Goal: Information Seeking & Learning: Find specific fact

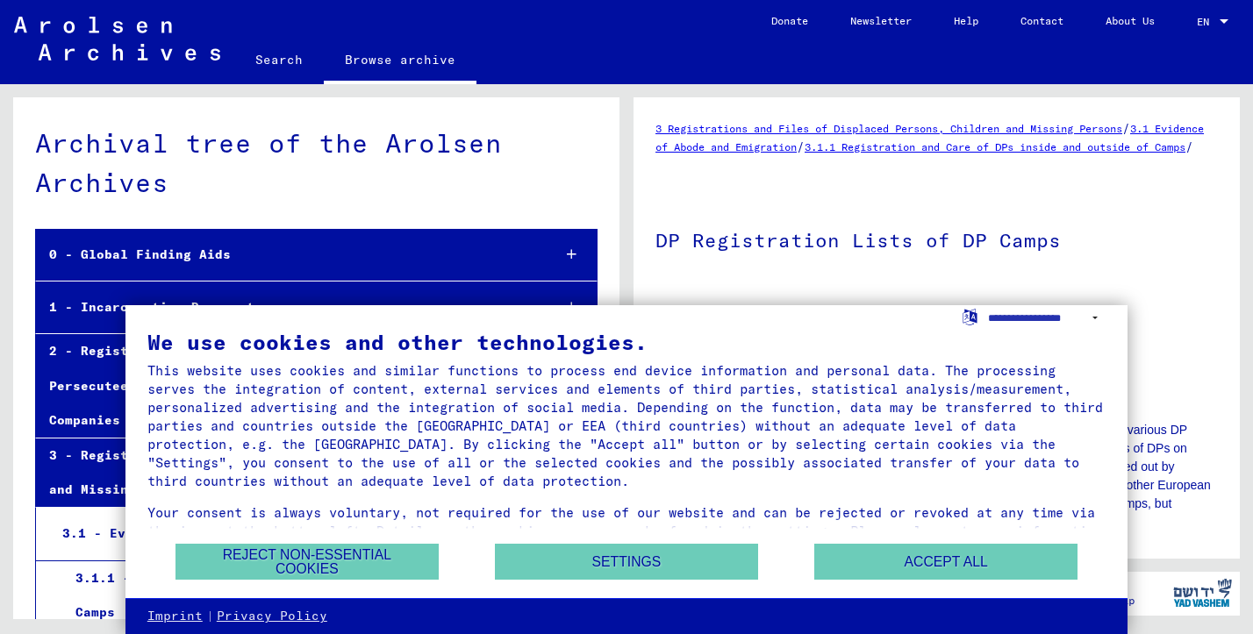
click at [366, 142] on div "Archival tree of the Arolsen Archives" at bounding box center [316, 163] width 562 height 79
click at [364, 558] on button "Reject non-essential cookies" at bounding box center [306, 562] width 263 height 36
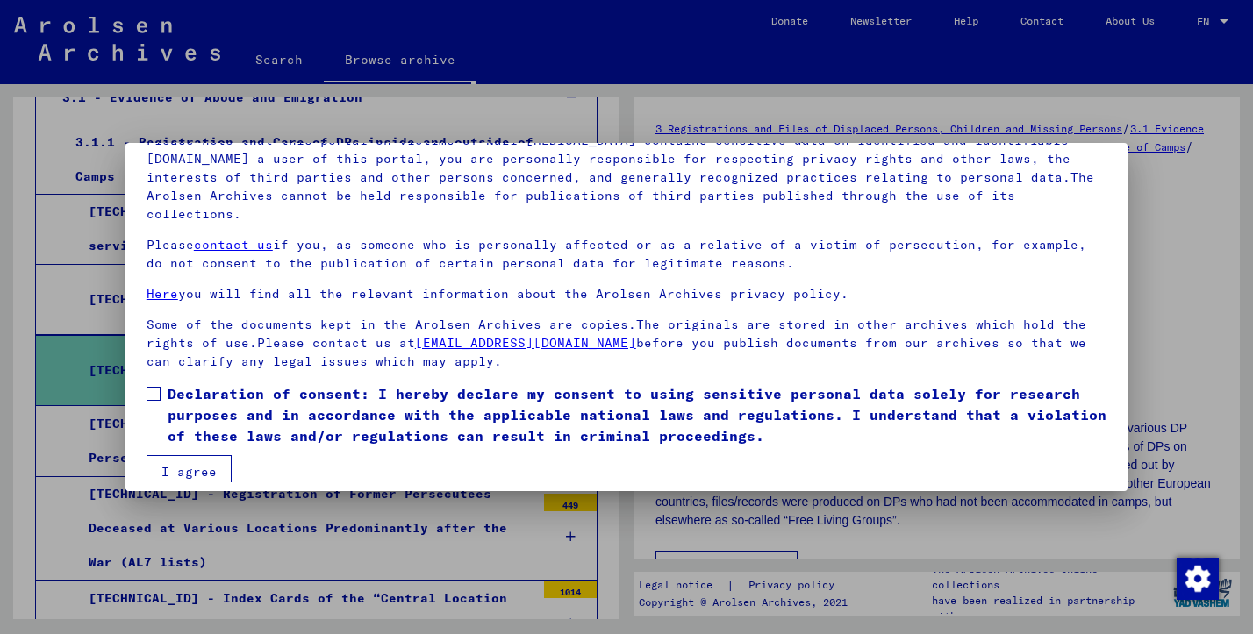
scroll to position [139, 0]
click at [159, 388] on span at bounding box center [154, 395] width 14 height 14
click at [195, 456] on button "I agree" at bounding box center [189, 472] width 85 height 33
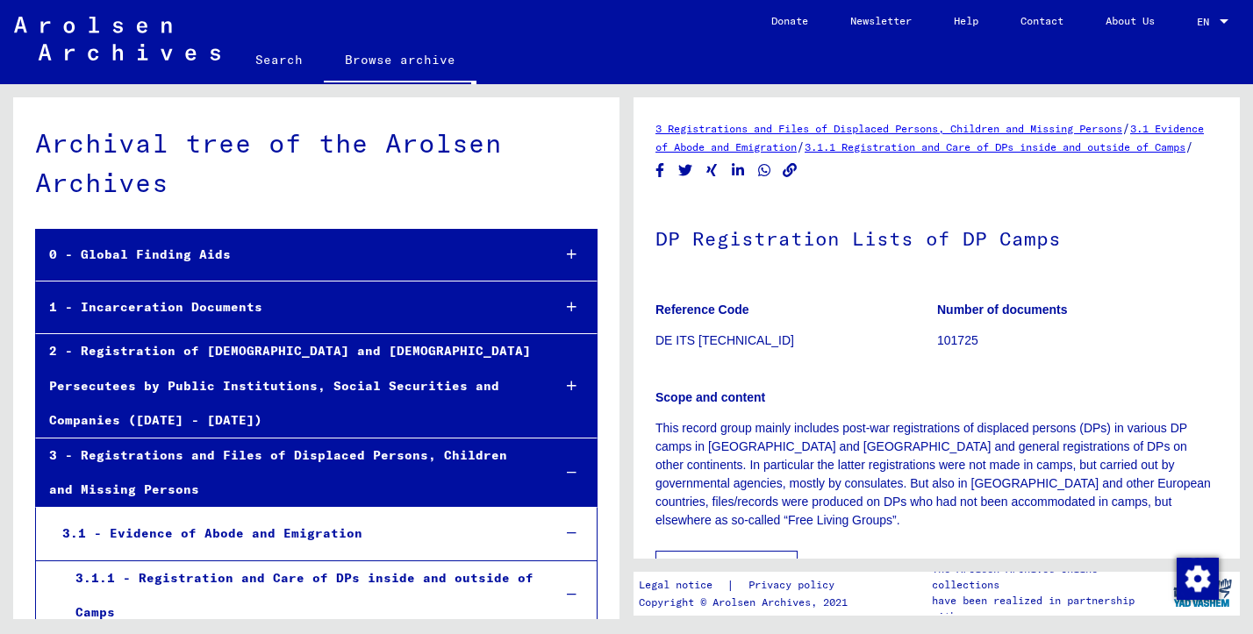
scroll to position [0, 0]
click at [230, 344] on div "2 - Registration of [DEMOGRAPHIC_DATA] and [DEMOGRAPHIC_DATA] Persecutees by Pu…" at bounding box center [286, 386] width 501 height 104
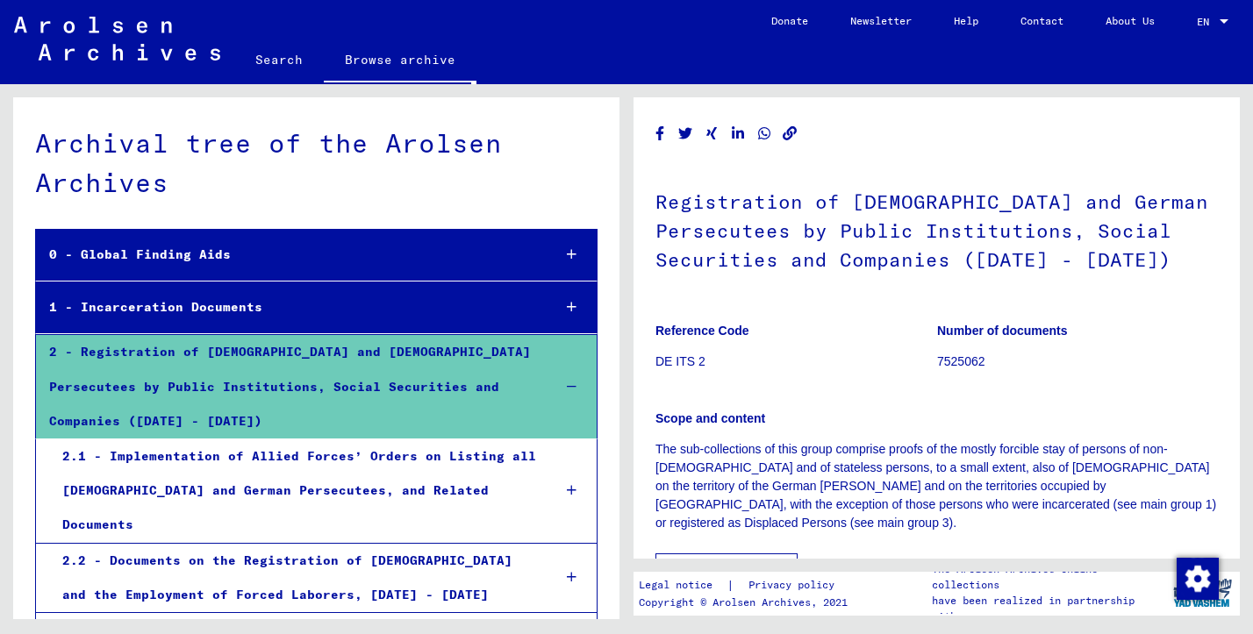
click at [961, 18] on link "Help" at bounding box center [966, 21] width 67 height 42
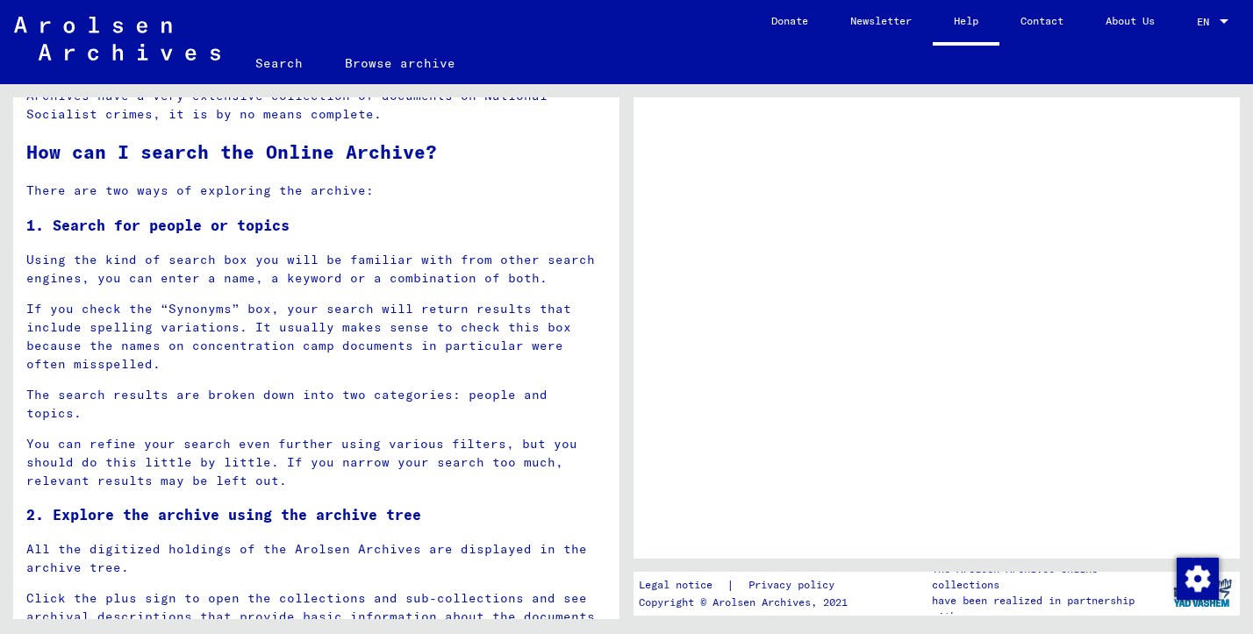
scroll to position [629, 0]
click at [307, 54] on link "Search" at bounding box center [278, 63] width 89 height 42
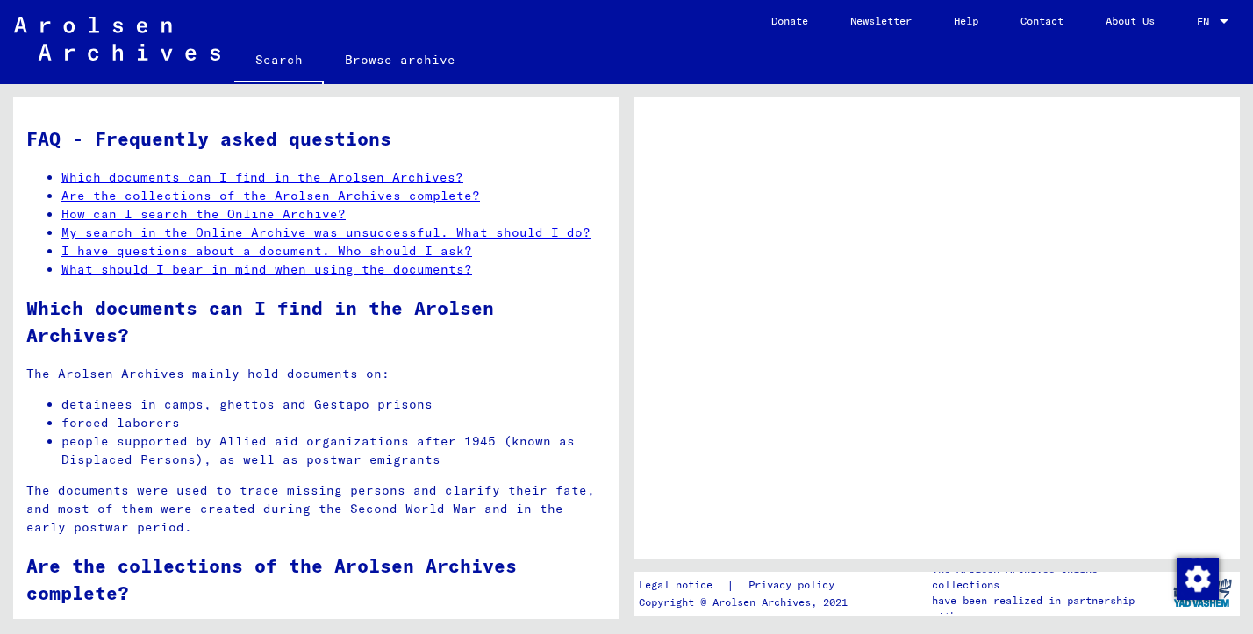
scroll to position [0, 0]
click at [284, 58] on link "Search" at bounding box center [278, 62] width 89 height 46
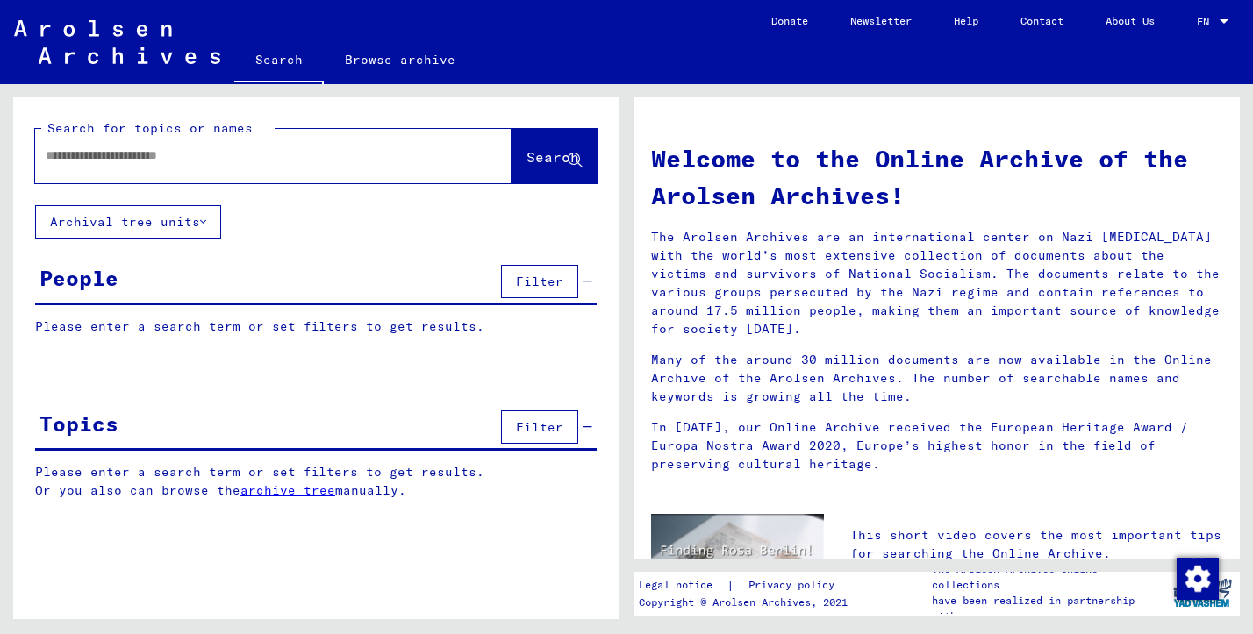
click at [190, 156] on input "text" at bounding box center [252, 156] width 413 height 18
click at [195, 160] on input "text" at bounding box center [252, 156] width 413 height 18
click at [541, 147] on button "Search" at bounding box center [554, 156] width 86 height 54
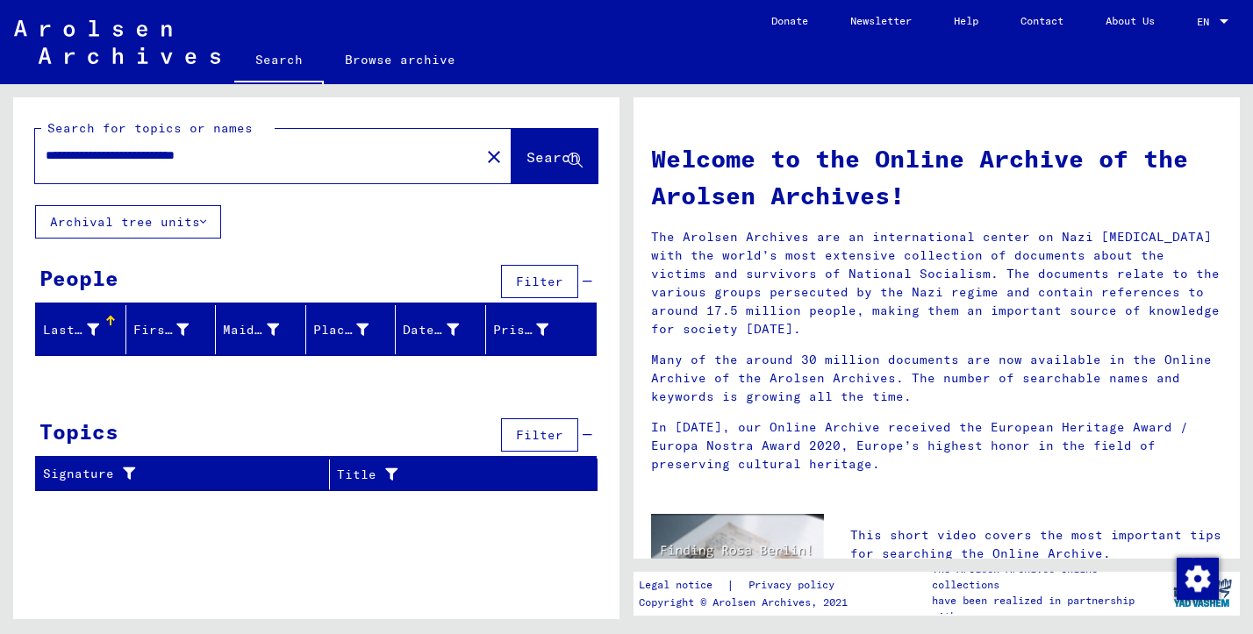
click at [282, 156] on input "**********" at bounding box center [252, 156] width 413 height 18
type input "**********"
click at [536, 145] on button "Search" at bounding box center [554, 156] width 86 height 54
